Goal: Task Accomplishment & Management: Manage account settings

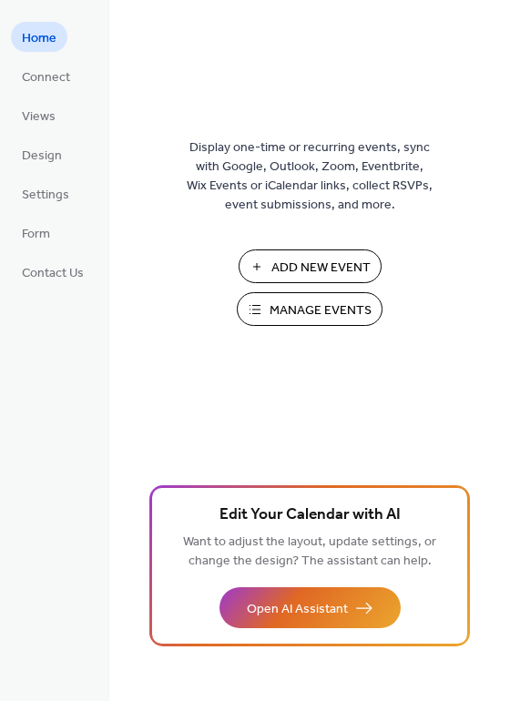
click at [325, 319] on span "Manage Events" at bounding box center [321, 311] width 102 height 19
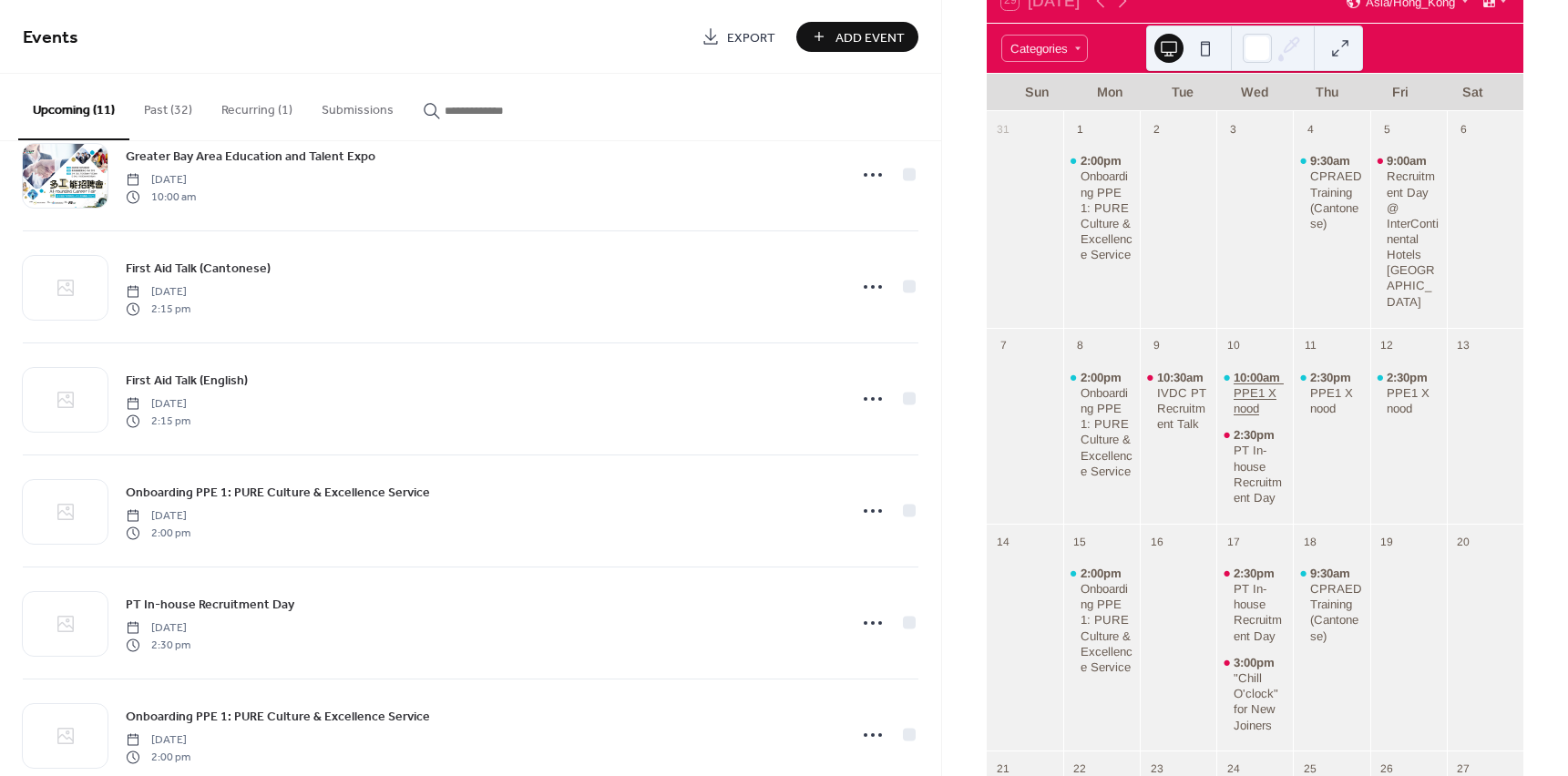
scroll to position [91, 0]
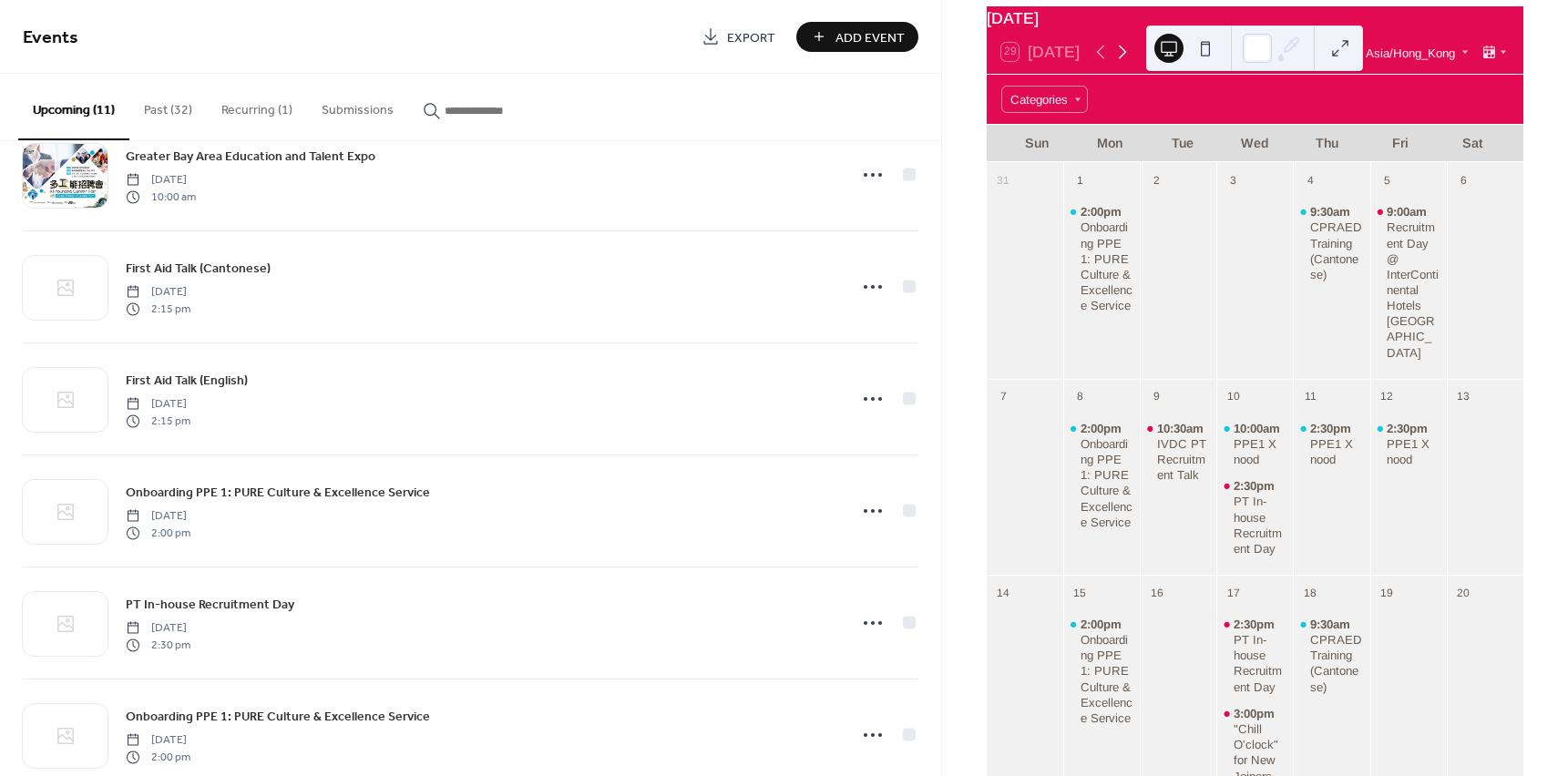
click at [1133, 62] on icon at bounding box center [1122, 52] width 22 height 22
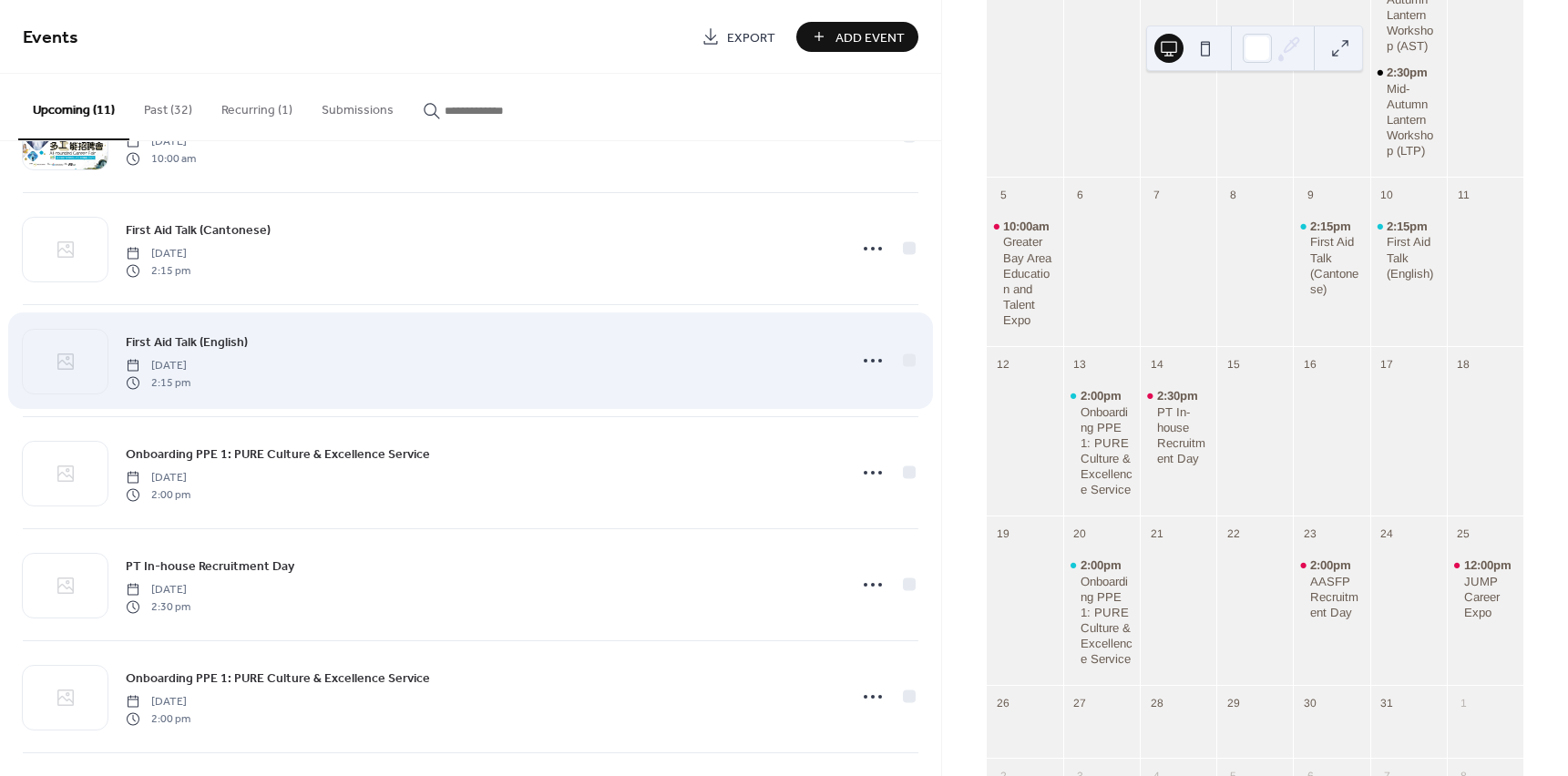
scroll to position [455, 0]
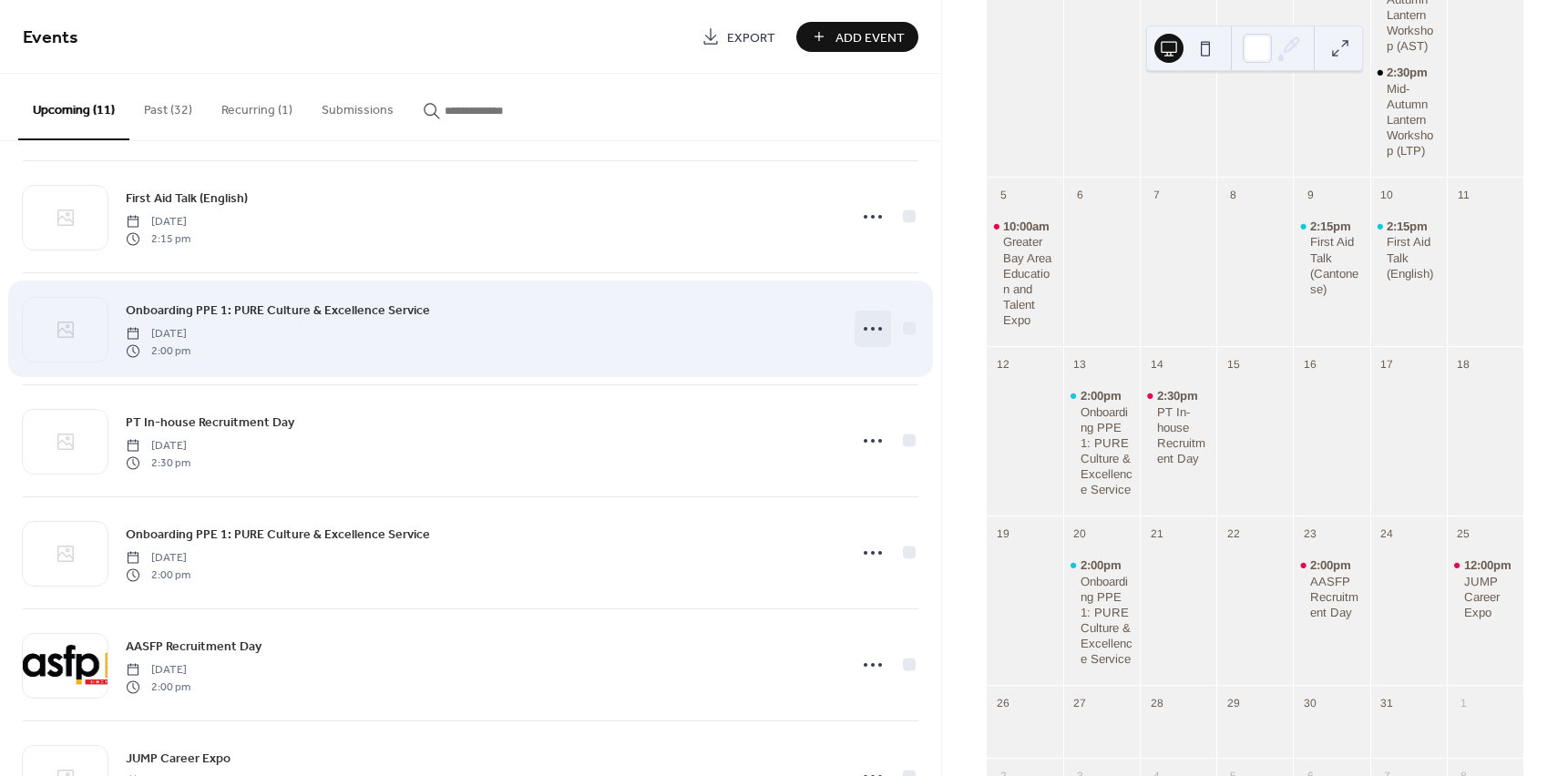
click at [869, 333] on icon at bounding box center [872, 328] width 29 height 29
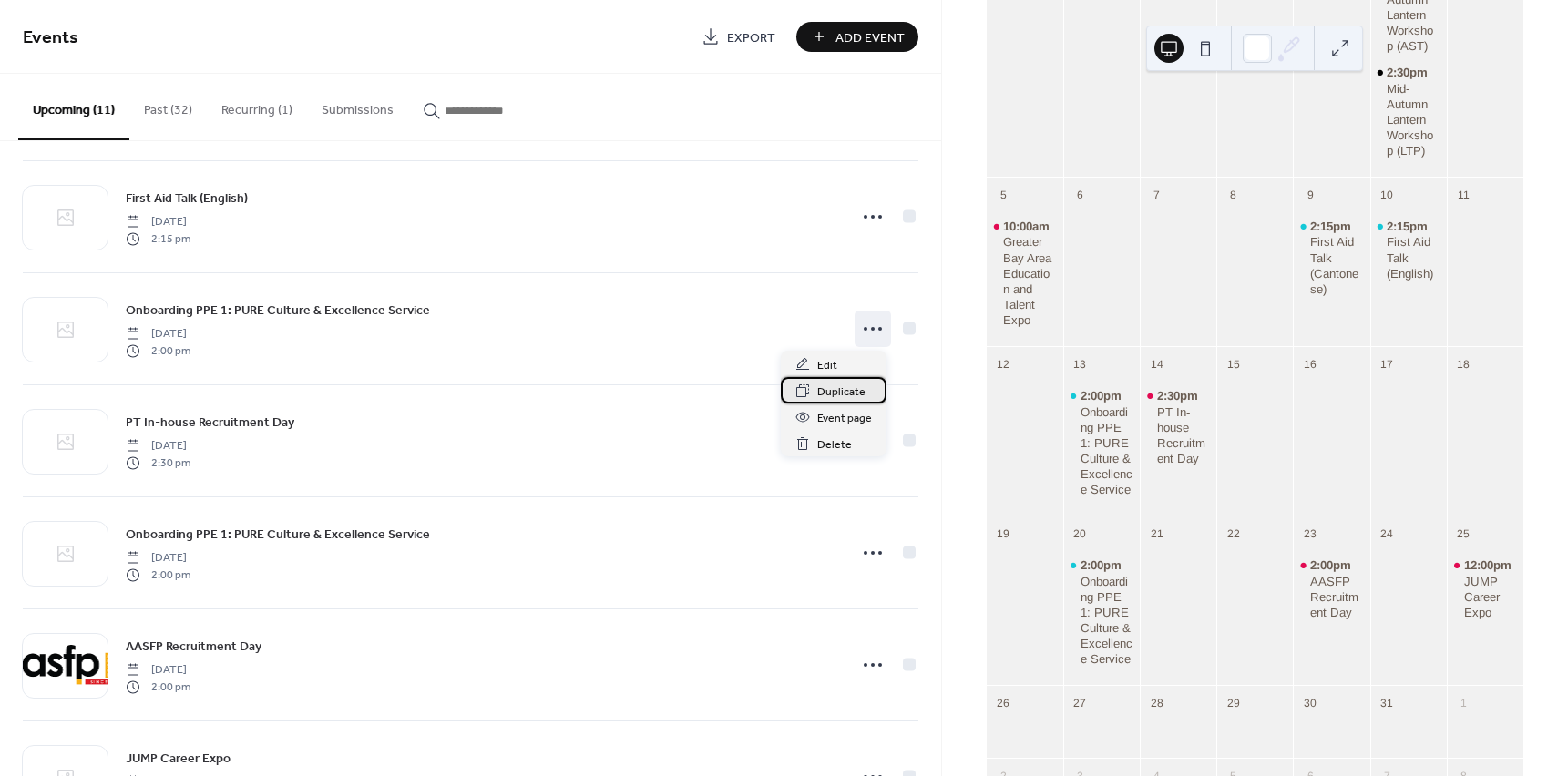
click at [848, 394] on span "Duplicate" at bounding box center [841, 392] width 48 height 19
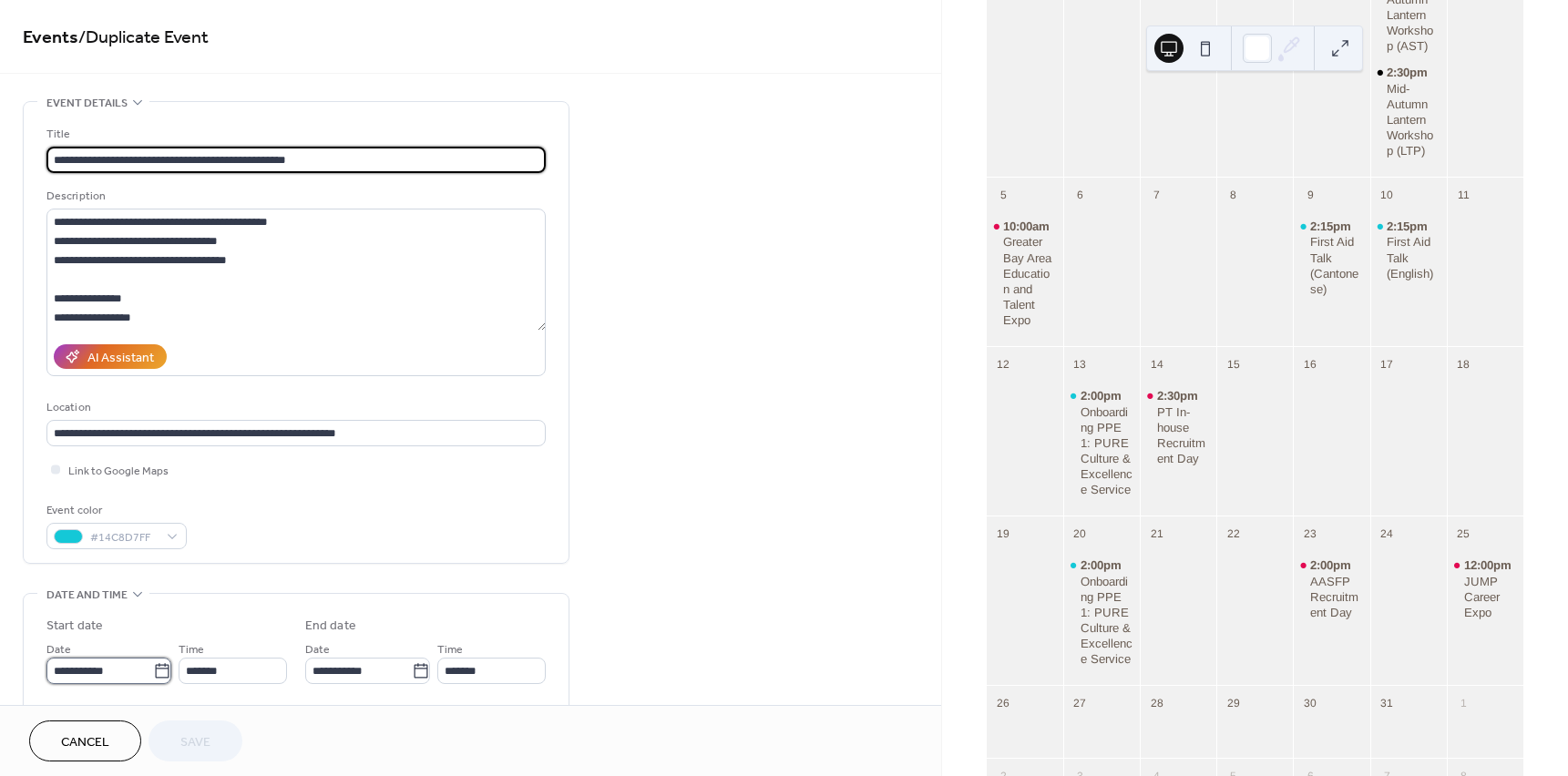
click at [103, 664] on body "**********" at bounding box center [784, 388] width 1568 height 776
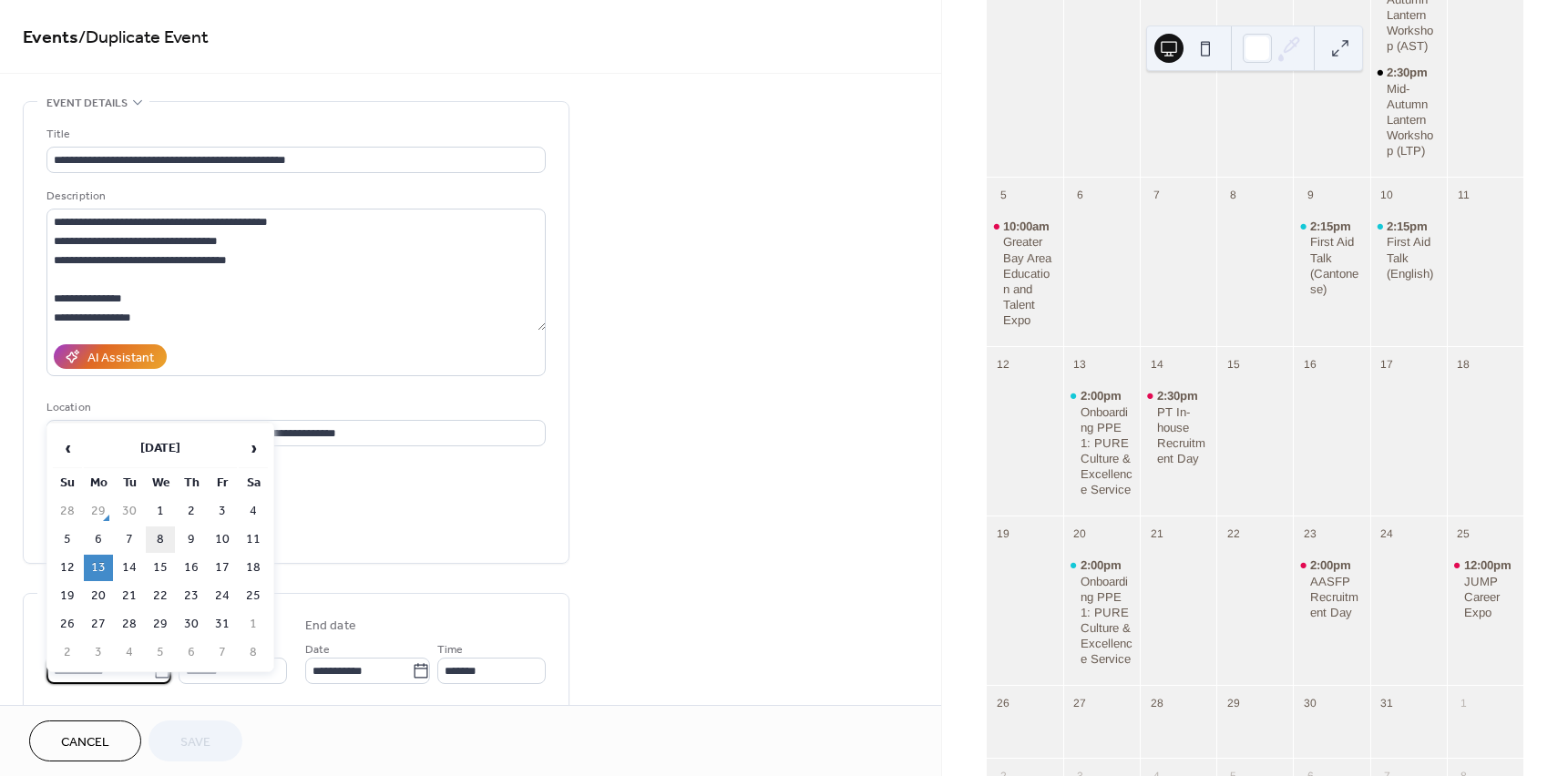
click at [167, 542] on td "8" at bounding box center [160, 539] width 29 height 26
type input "**********"
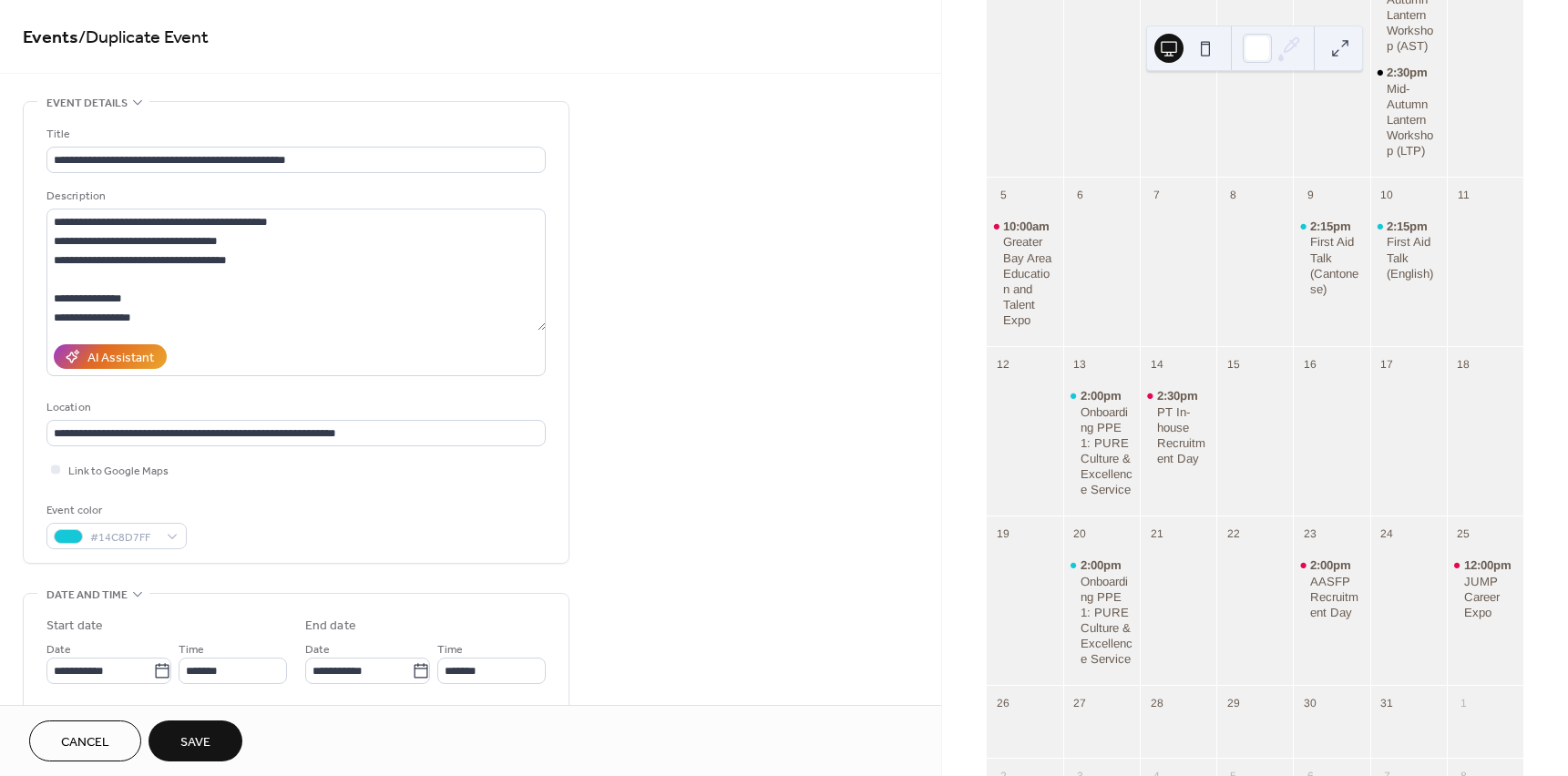
click at [194, 739] on span "Save" at bounding box center [195, 742] width 30 height 19
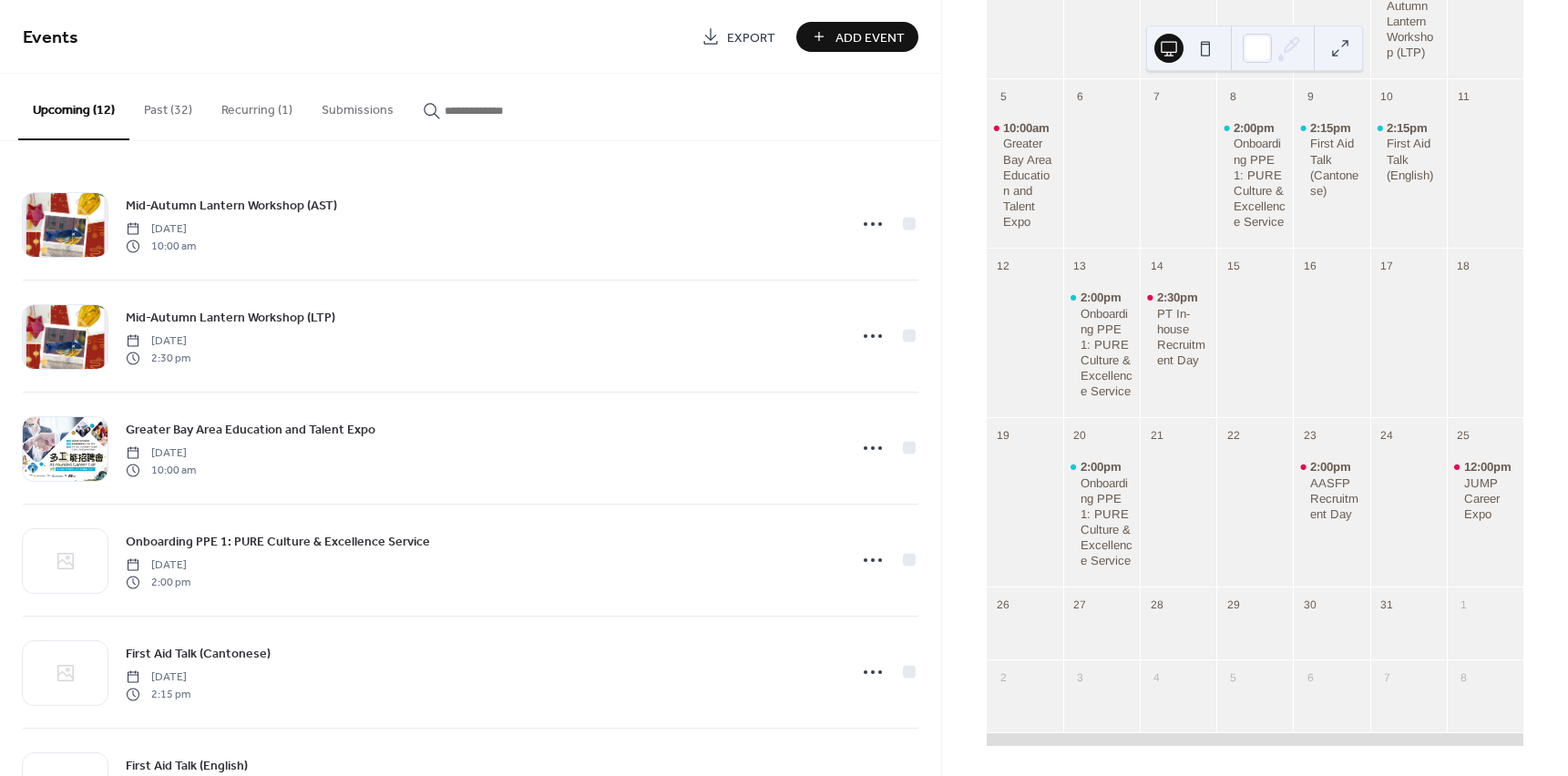
scroll to position [706, 0]
